Goal: Find specific page/section: Find specific page/section

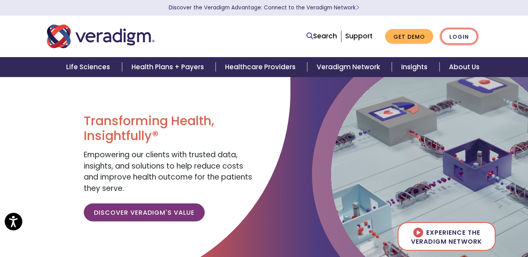
click at [458, 36] on link "Login" at bounding box center [459, 37] width 37 height 16
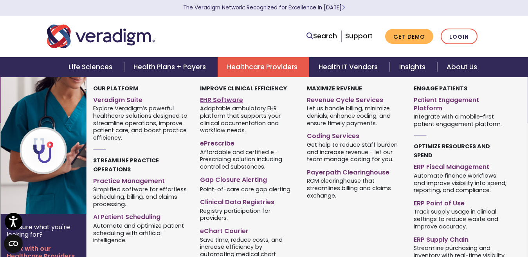
click at [233, 102] on link "EHR Software" at bounding box center [247, 98] width 95 height 11
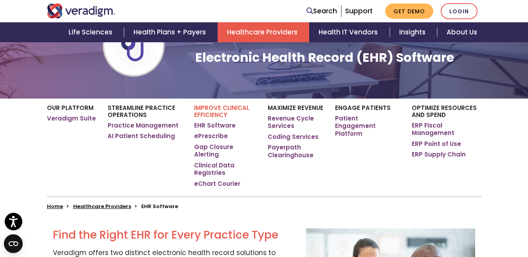
scroll to position [75, 0]
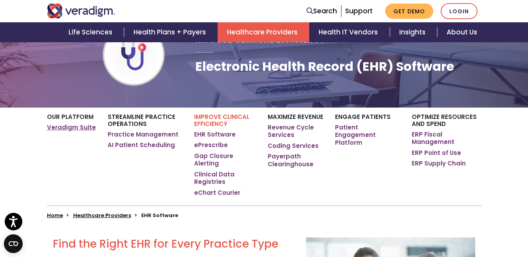
click at [67, 128] on link "Veradigm Suite" at bounding box center [71, 128] width 49 height 8
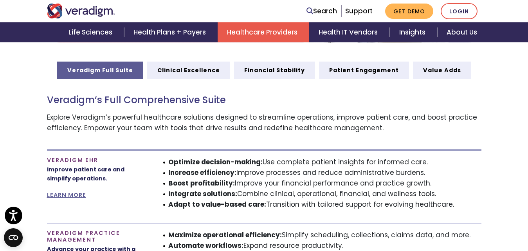
scroll to position [428, 0]
